Goal: Task Accomplishment & Management: Complete application form

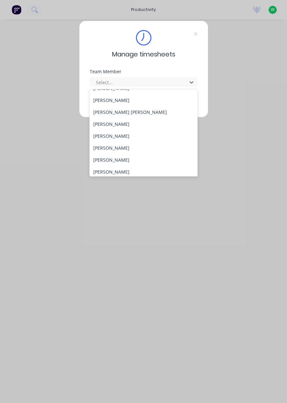
scroll to position [92, 0]
click at [117, 171] on div "[PERSON_NAME]" at bounding box center [143, 172] width 108 height 12
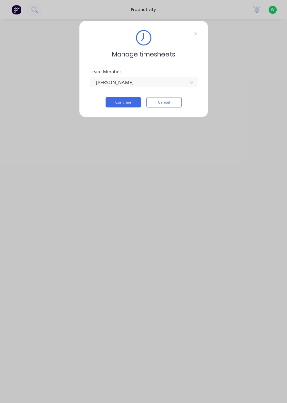
click at [125, 104] on button "Continue" at bounding box center [124, 102] width 36 height 10
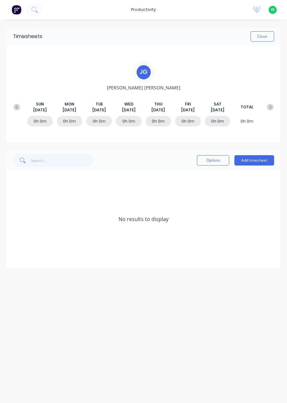
click at [257, 161] on button "Add timesheet" at bounding box center [254, 160] width 40 height 10
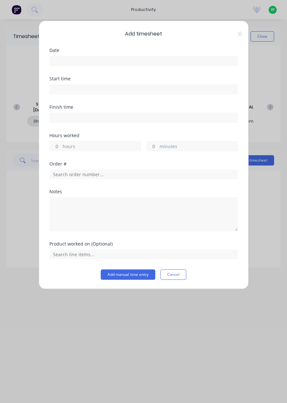
click at [122, 62] on input at bounding box center [144, 61] width 188 height 10
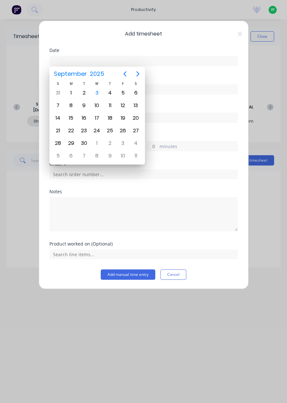
click at [74, 94] on div "1" at bounding box center [71, 93] width 10 height 10
type input "[DATE]"
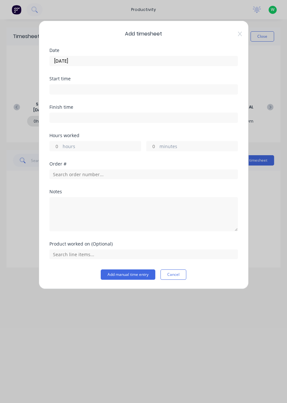
click at [92, 145] on label "hours" at bounding box center [102, 147] width 78 height 8
click at [61, 145] on input "hours" at bounding box center [55, 146] width 11 height 10
type input "8"
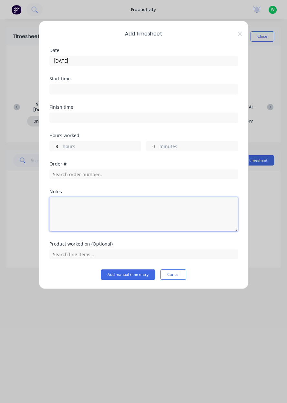
click at [117, 209] on textarea at bounding box center [143, 214] width 189 height 34
type textarea "Forklift training"
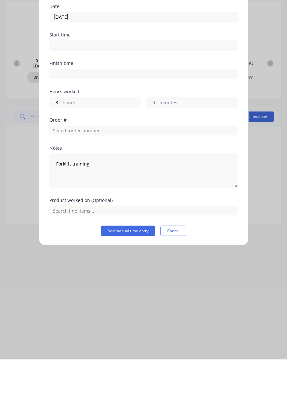
click at [131, 275] on button "Add manual time entry" at bounding box center [128, 275] width 55 height 10
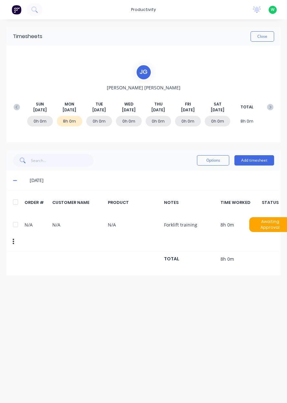
click at [105, 123] on div "0h 0m" at bounding box center [99, 121] width 26 height 11
click at [262, 161] on button "Add timesheet" at bounding box center [254, 160] width 40 height 10
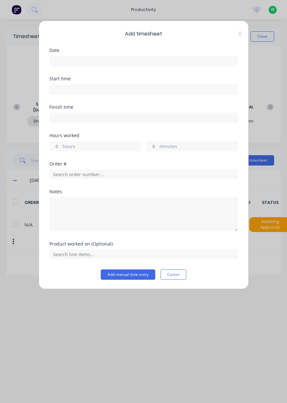
click at [110, 61] on input at bounding box center [144, 61] width 188 height 10
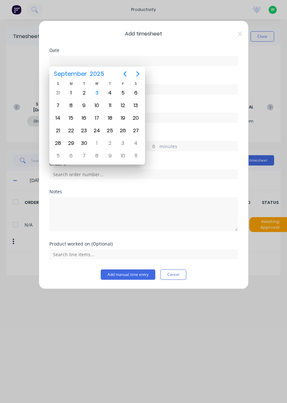
click at [86, 93] on div "2" at bounding box center [84, 93] width 10 height 10
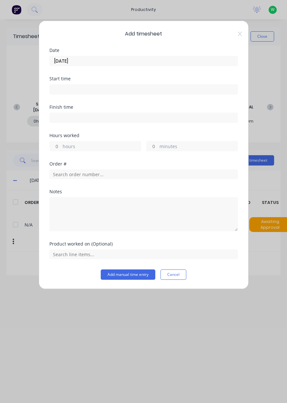
type input "[DATE]"
click at [81, 148] on label "hours" at bounding box center [102, 147] width 78 height 8
click at [61, 148] on input "hours" at bounding box center [55, 146] width 11 height 10
type input "8"
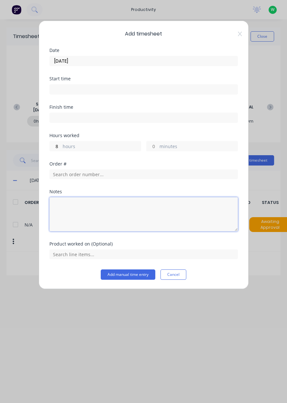
click at [122, 220] on textarea at bounding box center [143, 214] width 189 height 34
type textarea "Forklift training"
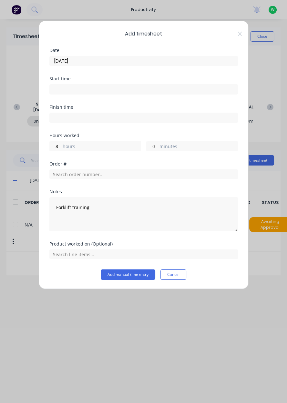
click at [131, 274] on button "Add manual time entry" at bounding box center [128, 275] width 55 height 10
